Goal: Task Accomplishment & Management: Complete application form

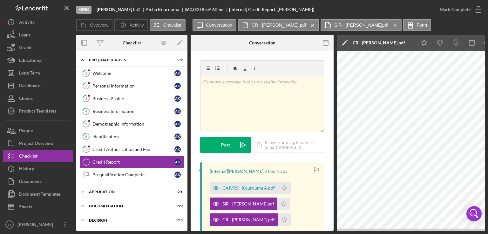
scroll to position [20, 0]
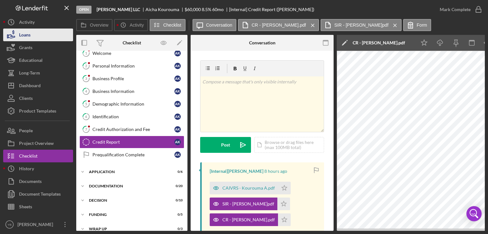
click at [37, 36] on button "Loans" at bounding box center [38, 35] width 70 height 13
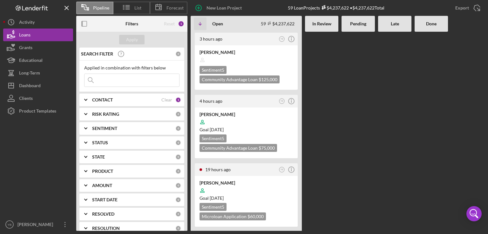
click at [108, 83] on input at bounding box center [131, 80] width 95 height 13
type input "[PERSON_NAME]"
click at [130, 41] on div "Apply" at bounding box center [132, 40] width 12 height 10
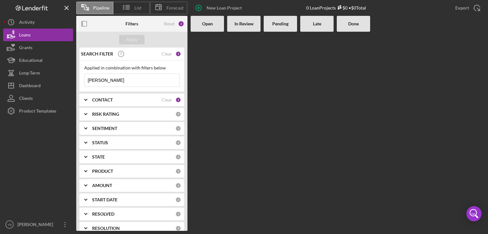
click at [115, 99] on div "CONTACT" at bounding box center [126, 99] width 69 height 5
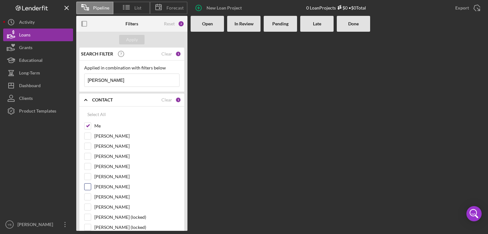
click at [88, 187] on input "[PERSON_NAME]" at bounding box center [87, 187] width 6 height 6
checkbox input "true"
click at [132, 41] on div "Apply" at bounding box center [132, 40] width 12 height 10
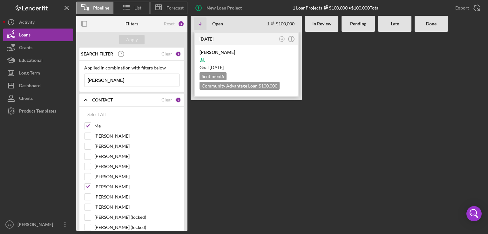
click at [223, 68] on time "[DATE]" at bounding box center [216, 67] width 14 height 5
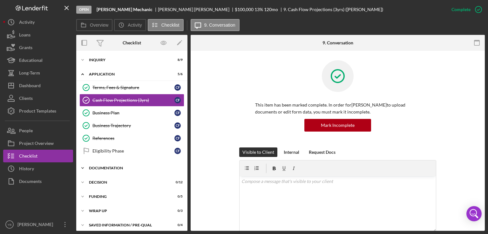
click at [102, 167] on div "Documentation" at bounding box center [134, 168] width 90 height 4
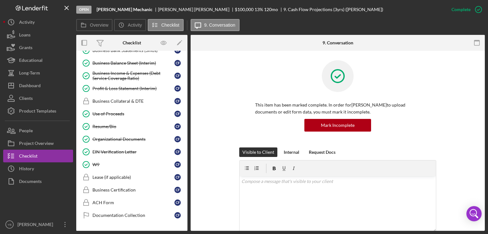
scroll to position [212, 0]
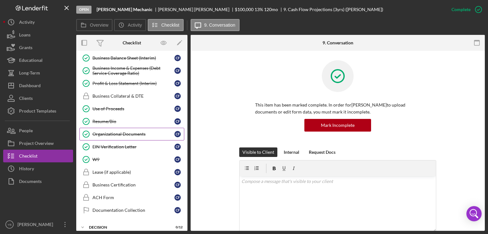
click at [124, 133] on div "Organizational Documents" at bounding box center [133, 134] width 82 height 5
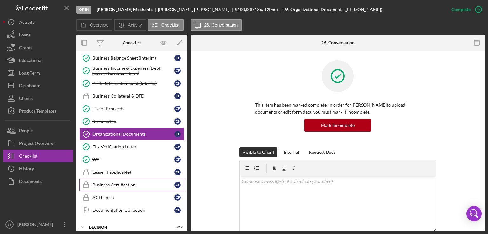
click at [115, 183] on div "Business Certification" at bounding box center [133, 185] width 82 height 5
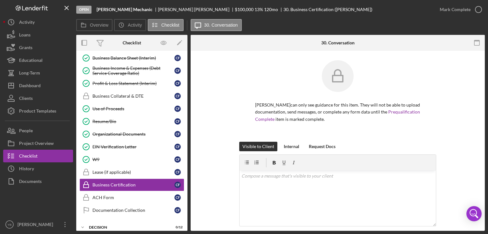
click at [435, 141] on div "[PERSON_NAME] can only see guidance for this item. They will not be able to upl…" at bounding box center [337, 101] width 275 height 82
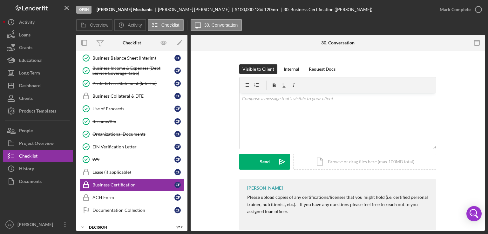
scroll to position [89, 0]
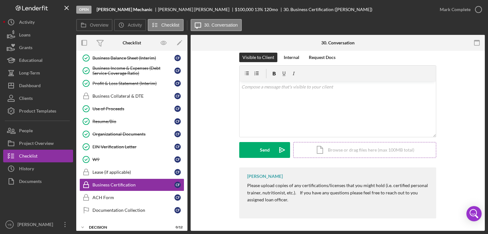
click at [349, 152] on div "Icon/Document Browse or drag files here (max 100MB total) Tap to choose files o…" at bounding box center [364, 150] width 143 height 16
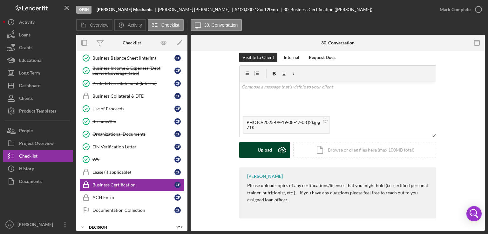
click at [262, 149] on div "Upload" at bounding box center [264, 150] width 14 height 16
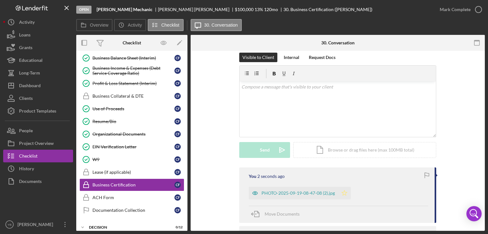
click at [343, 193] on icon "Icon/Star" at bounding box center [344, 193] width 13 height 13
click at [450, 11] on div "Mark Complete" at bounding box center [454, 9] width 31 height 13
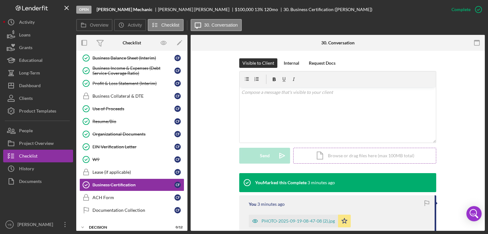
click at [348, 156] on div "Icon/Document Browse or drag files here (max 100MB total) Tap to choose files o…" at bounding box center [364, 156] width 143 height 16
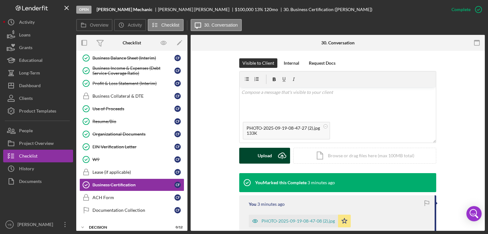
click at [265, 154] on div "Upload" at bounding box center [264, 156] width 14 height 16
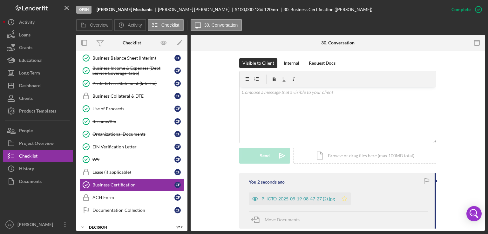
click at [344, 198] on polygon "button" at bounding box center [344, 198] width 5 height 5
